Goal: Find specific page/section: Find specific page/section

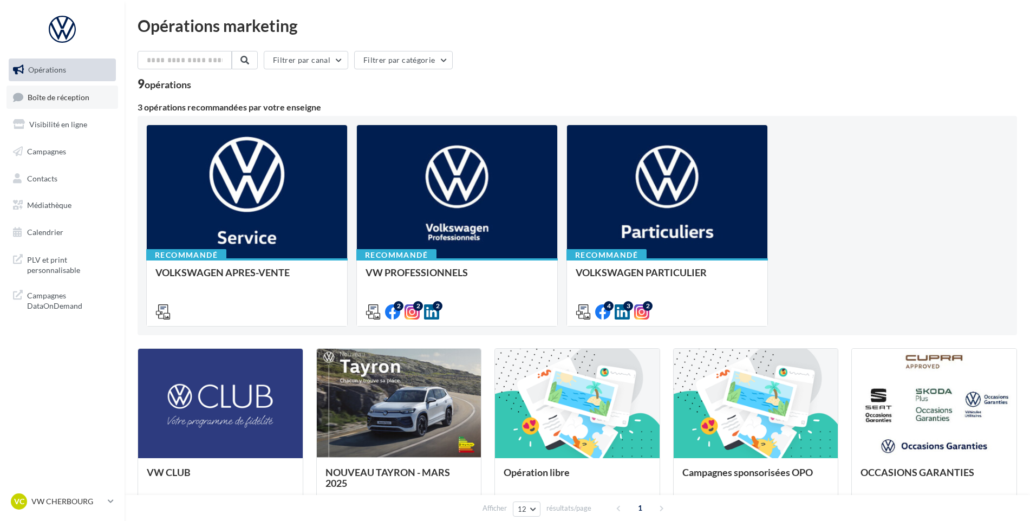
click at [45, 94] on span "Boîte de réception" at bounding box center [59, 96] width 62 height 9
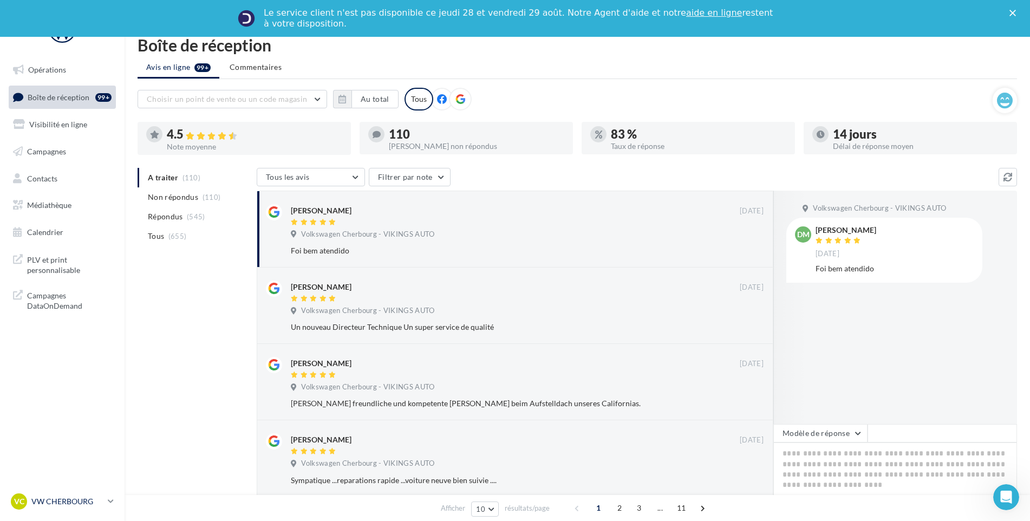
click at [77, 495] on div "VC VW CHERBOURG vw-tour-vau" at bounding box center [57, 501] width 93 height 16
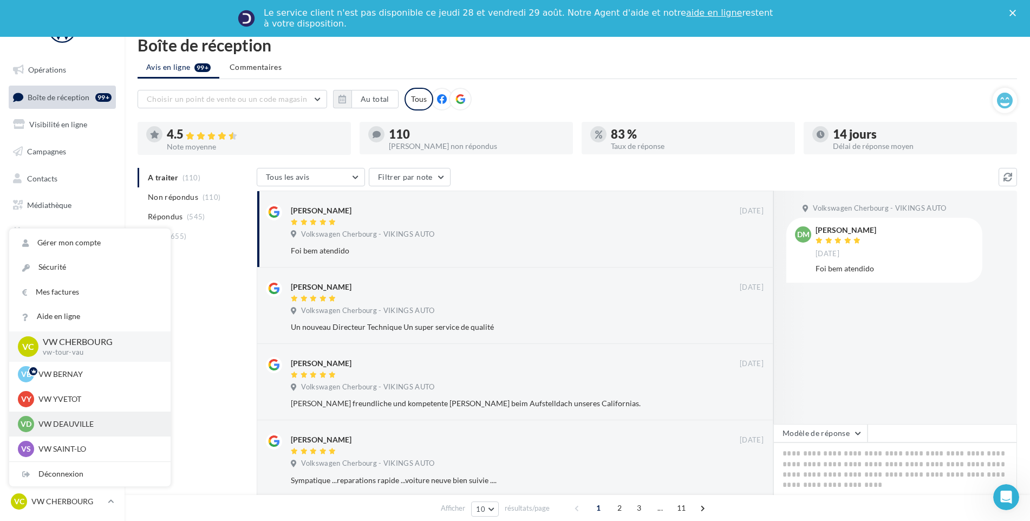
click at [78, 421] on p "VW DEAUVILLE" at bounding box center [97, 424] width 119 height 11
